Goal: Navigation & Orientation: Find specific page/section

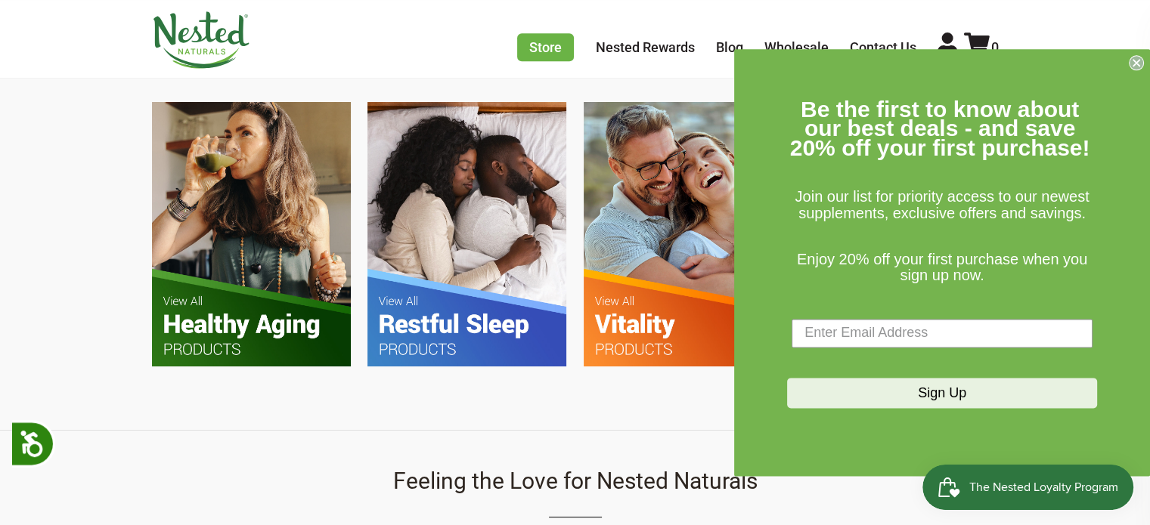
click at [1136, 66] on circle "Close dialog" at bounding box center [1136, 62] width 14 height 14
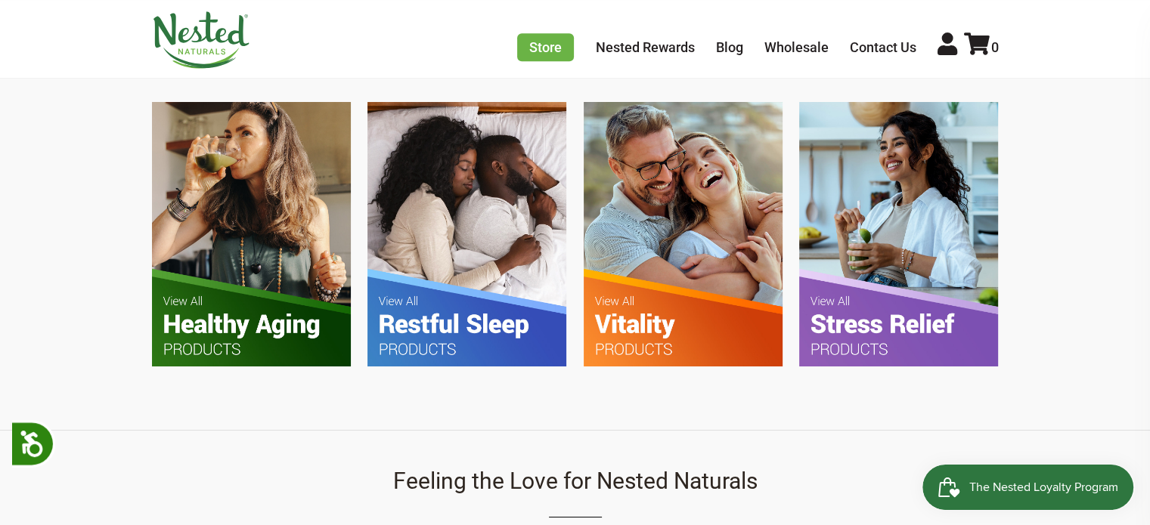
click at [278, 315] on img at bounding box center [251, 234] width 199 height 264
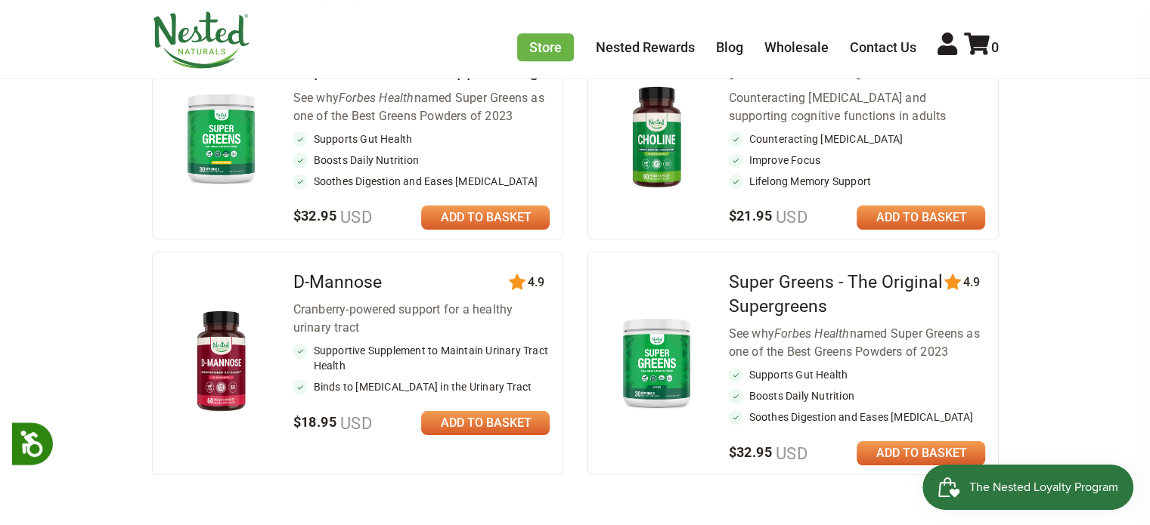
scroll to position [754, 0]
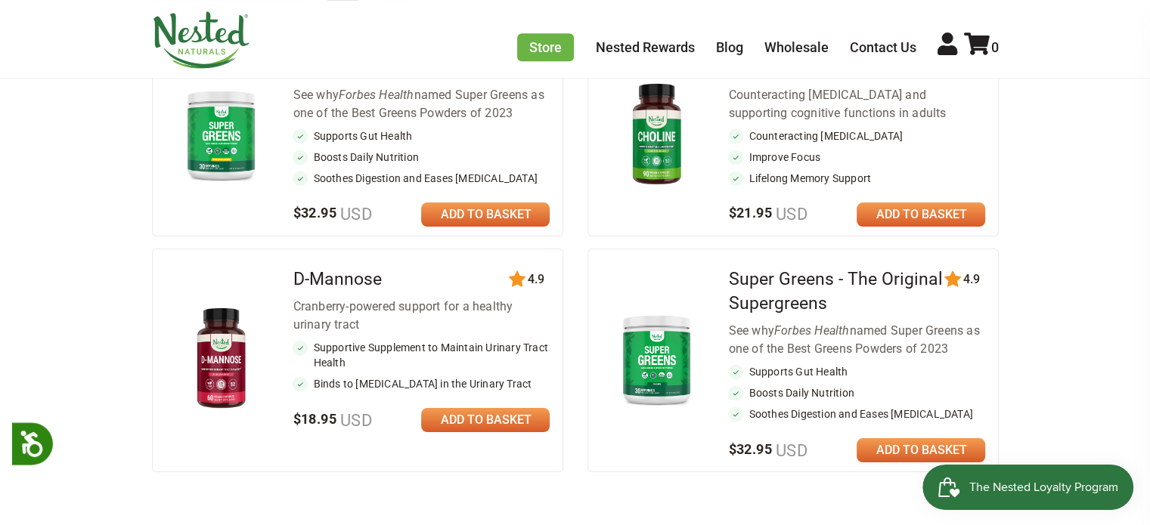
drag, startPoint x: 1155, startPoint y: 23, endPoint x: 1143, endPoint y: 176, distance: 153.9
